Goal: Navigation & Orientation: Find specific page/section

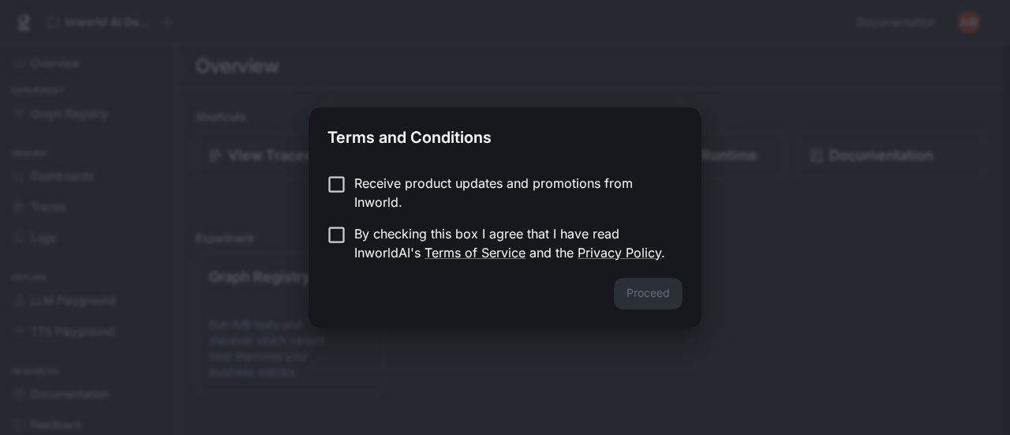
click at [651, 293] on div "Proceed" at bounding box center [504, 303] width 393 height 50
click at [339, 248] on label "By checking this box I agree that I have read InworldAI's Terms of Service and …" at bounding box center [494, 243] width 351 height 38
click at [631, 293] on button "Proceed" at bounding box center [648, 294] width 69 height 32
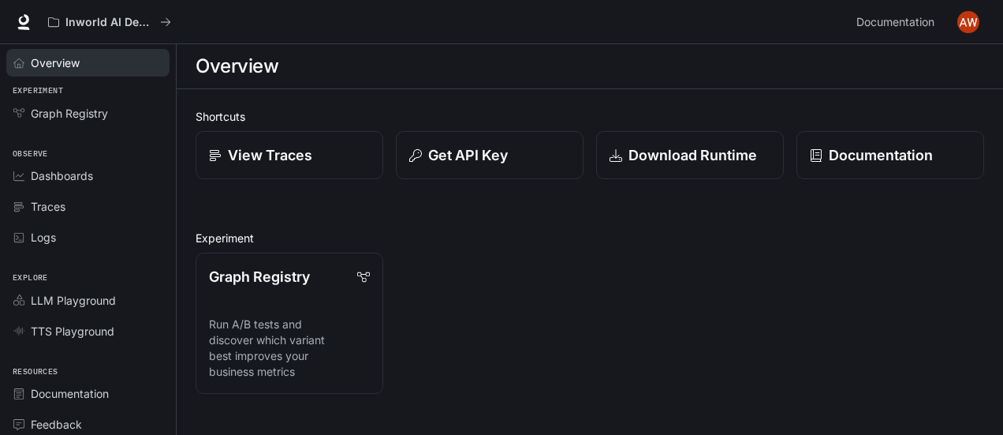
click at [99, 68] on div "Overview" at bounding box center [97, 62] width 132 height 17
click at [111, 67] on div "Overview" at bounding box center [97, 62] width 132 height 17
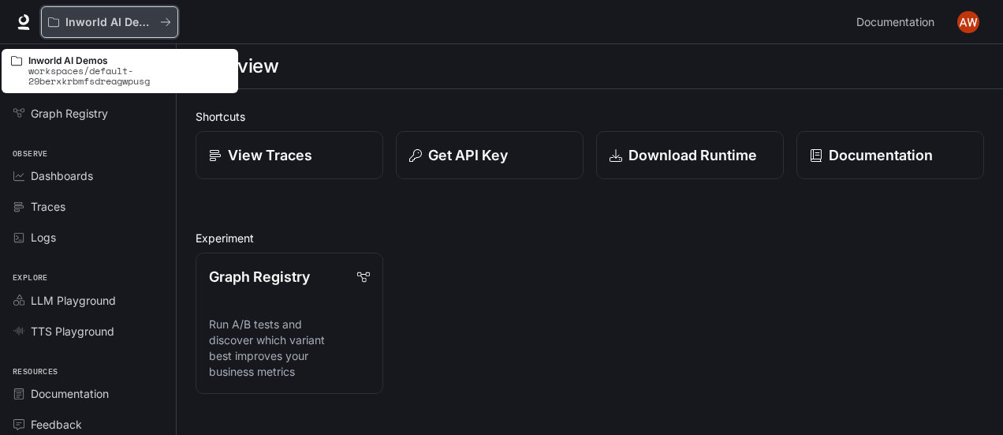
click at [108, 13] on button "Inworld AI Demos" at bounding box center [109, 22] width 137 height 32
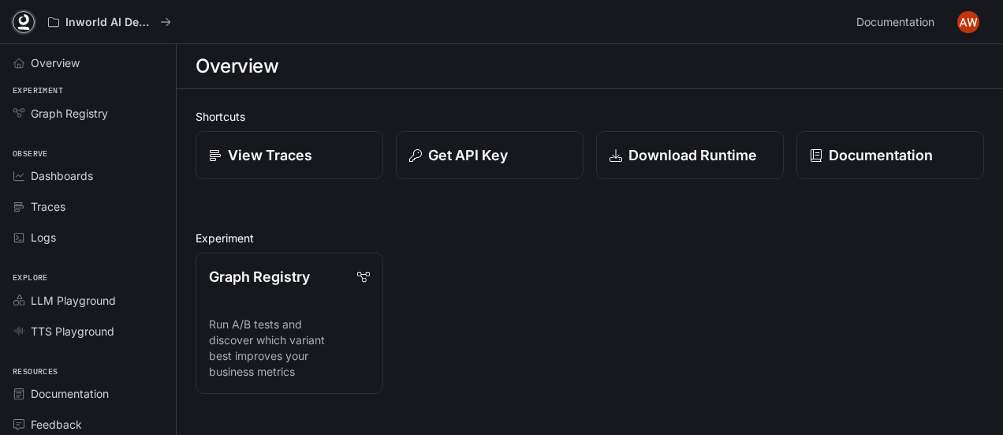
click at [21, 21] on icon at bounding box center [24, 19] width 10 height 11
